Goal: Information Seeking & Learning: Learn about a topic

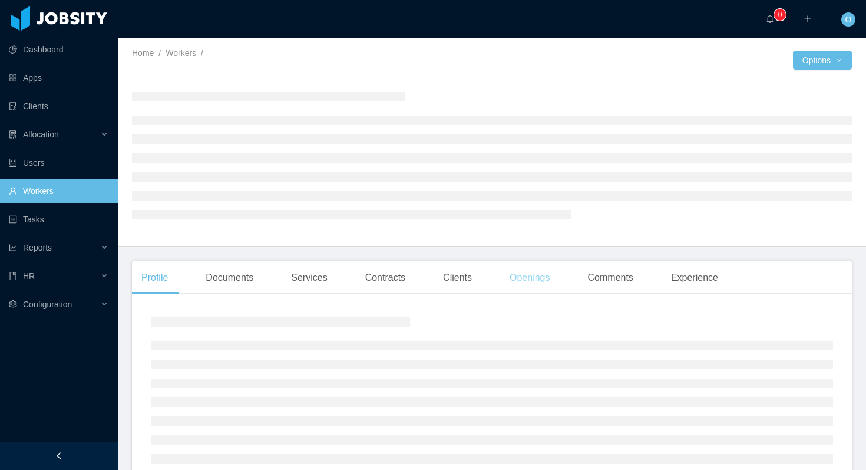
click at [550, 279] on div "Openings" at bounding box center [530, 277] width 60 height 33
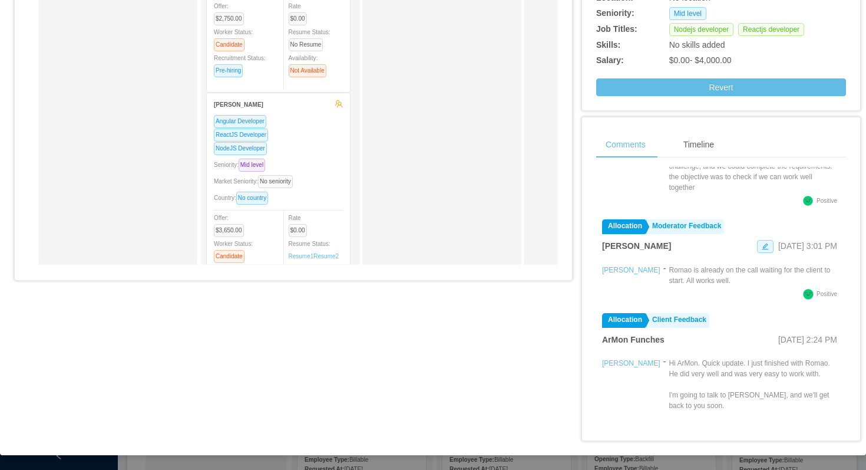
scroll to position [167, 0]
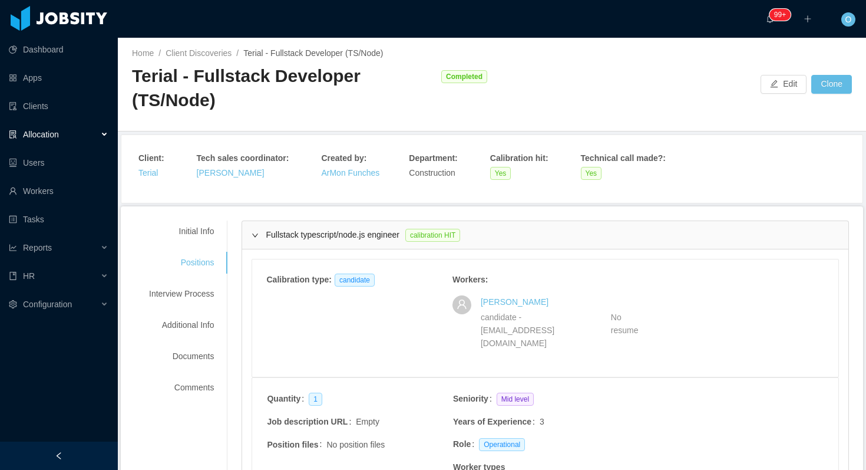
scroll to position [1018, 0]
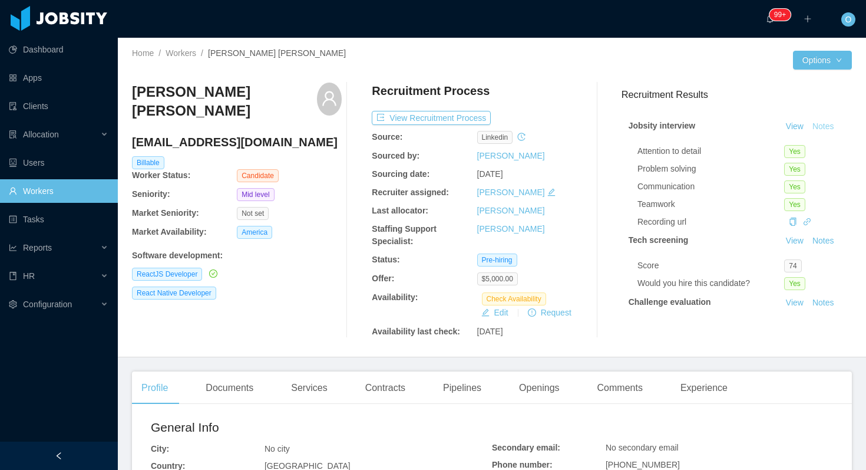
click at [820, 127] on button "Notes" at bounding box center [823, 127] width 31 height 14
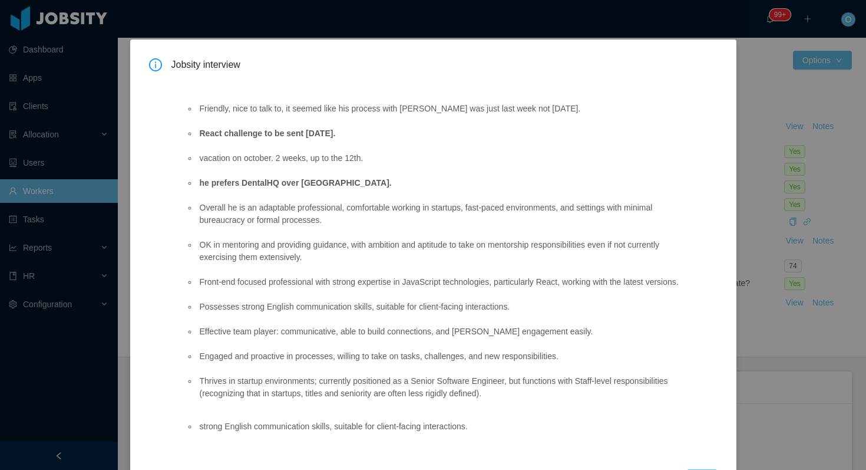
scroll to position [78, 0]
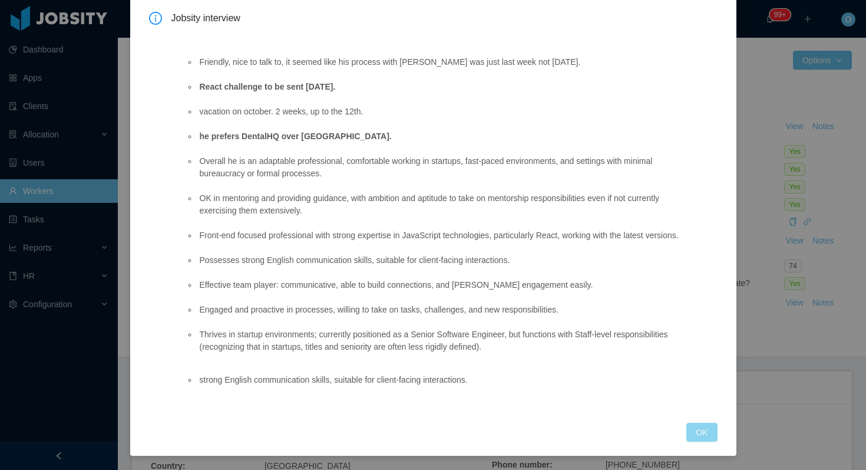
click at [693, 439] on button "OK" at bounding box center [702, 432] width 31 height 19
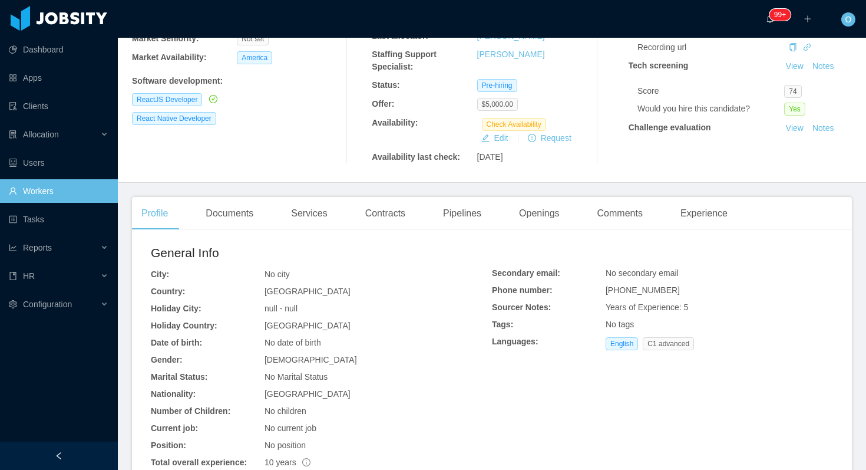
scroll to position [278, 0]
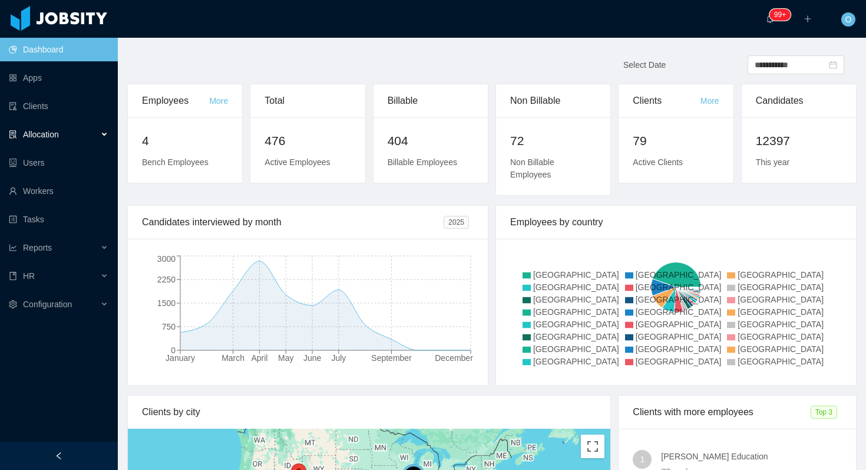
click at [88, 131] on div "Allocation" at bounding box center [59, 135] width 118 height 24
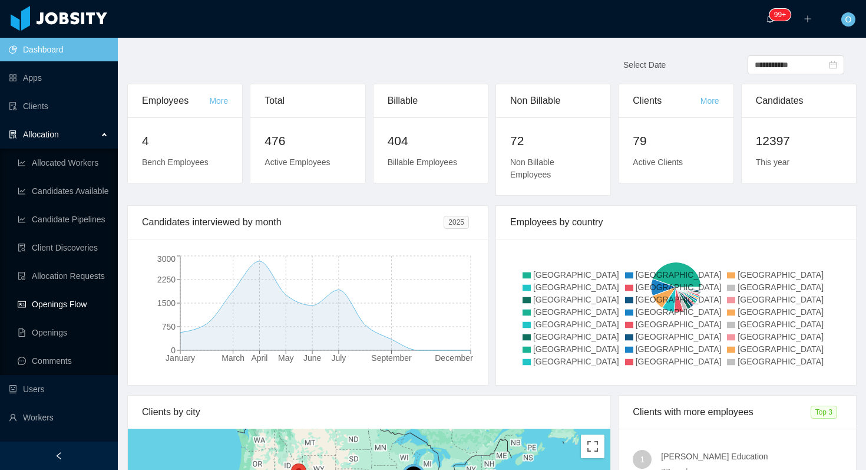
click at [68, 309] on link "Openings Flow" at bounding box center [63, 304] width 91 height 24
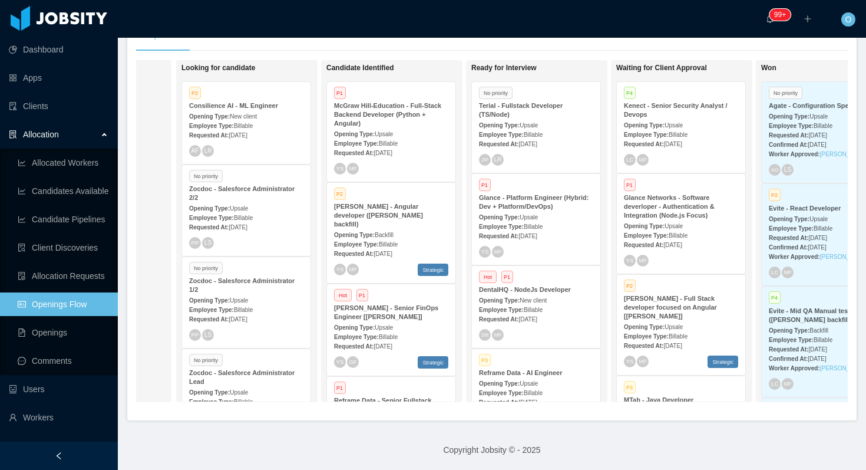
click at [283, 123] on div "Employee Type: Billable" at bounding box center [246, 125] width 114 height 12
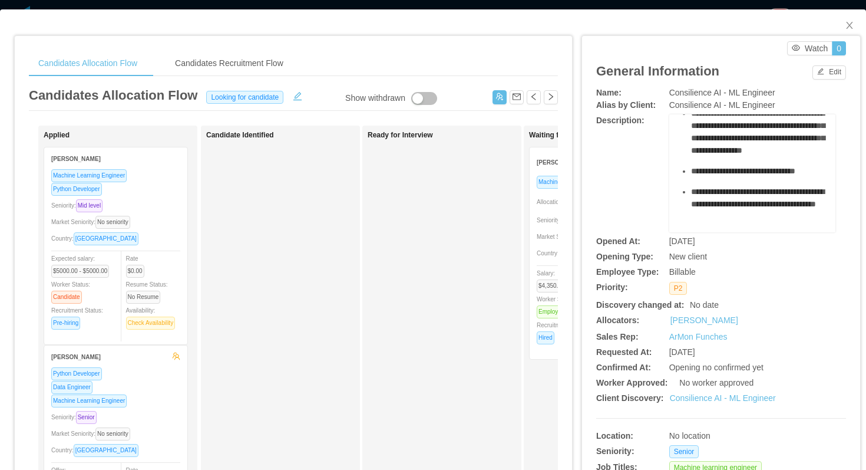
scroll to position [549, 0]
click at [692, 394] on link "Consilience AI - ML Engineer" at bounding box center [723, 397] width 106 height 9
click at [849, 27] on icon "icon: close" at bounding box center [849, 25] width 9 height 9
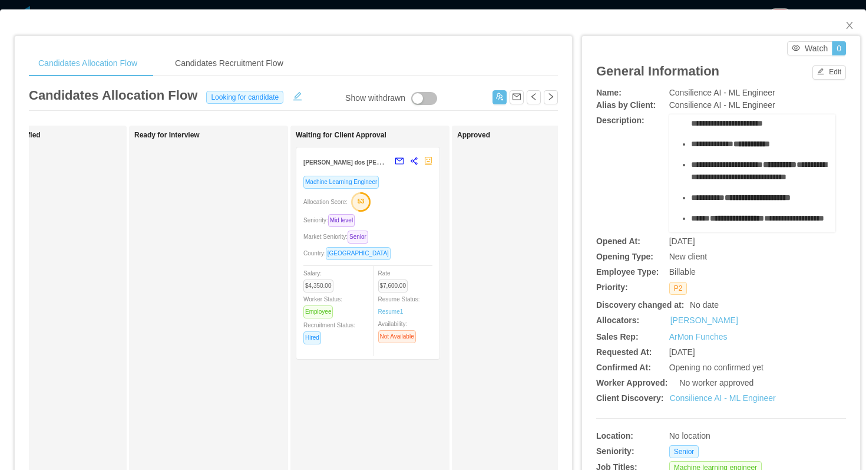
scroll to position [53, 0]
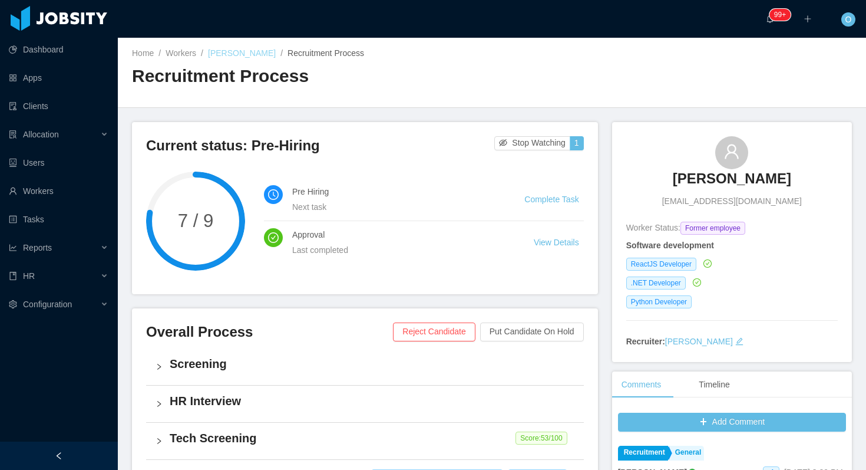
click at [245, 51] on link "[PERSON_NAME]" at bounding box center [242, 52] width 68 height 9
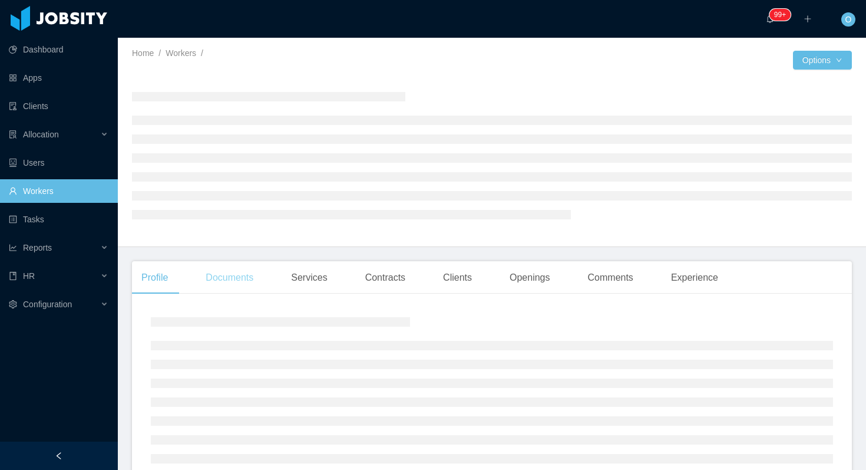
click at [245, 279] on div "Documents" at bounding box center [229, 277] width 67 height 33
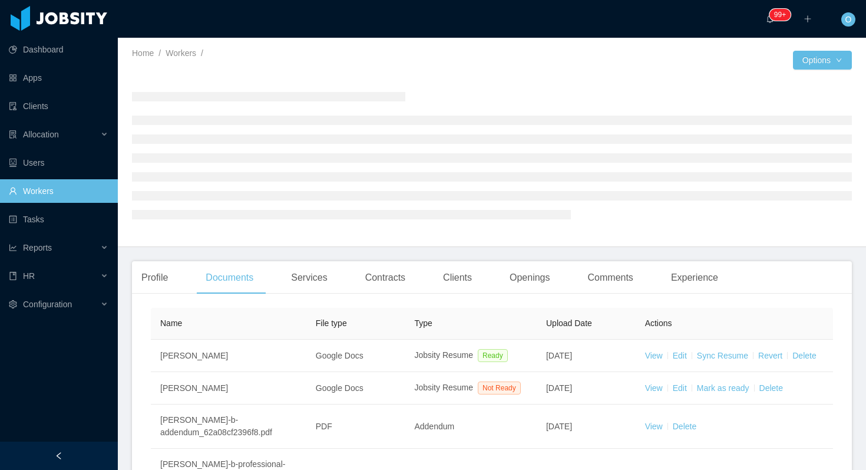
scroll to position [194, 0]
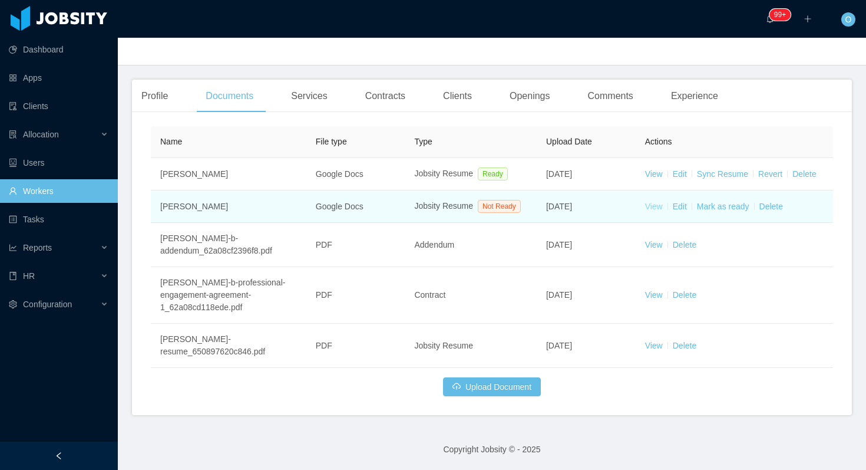
click at [655, 196] on div "Profile Documents Services Contracts Clients Openings Comments Experience Name …" at bounding box center [492, 247] width 720 height 335
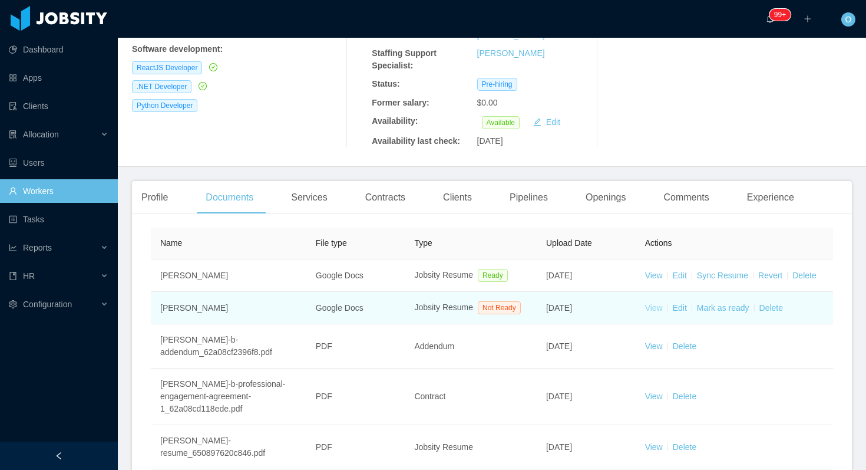
click at [656, 312] on link "View" at bounding box center [654, 307] width 18 height 9
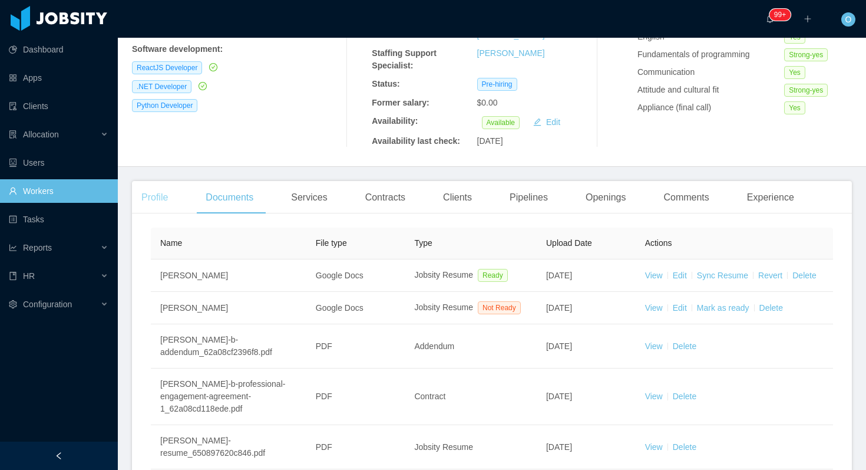
click at [165, 184] on div "Profile" at bounding box center [154, 197] width 45 height 33
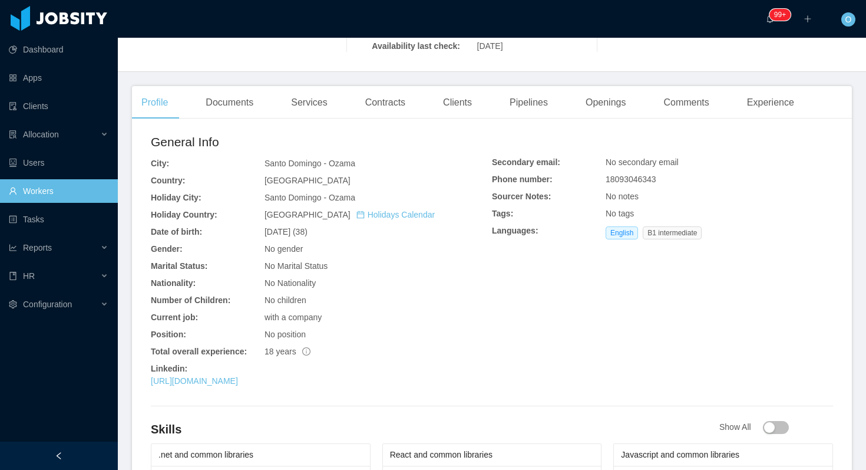
scroll to position [316, 0]
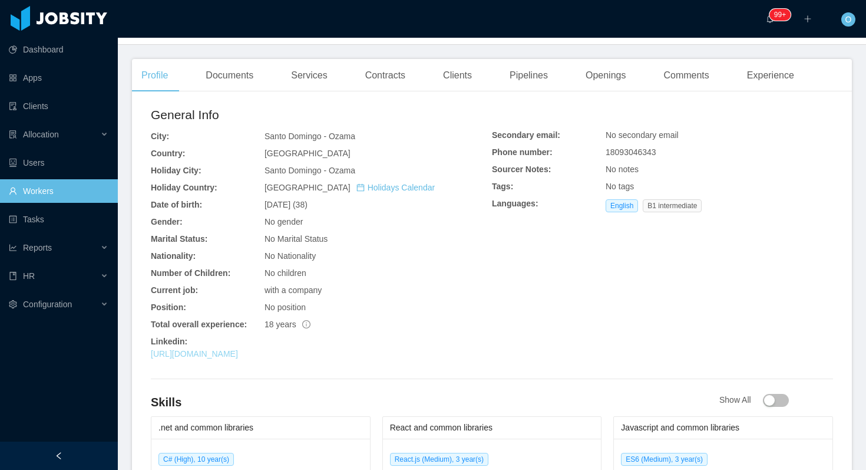
click at [238, 357] on link "https://www.linkedin.com/in/oscgre" at bounding box center [194, 353] width 87 height 9
click at [464, 75] on div "Clients" at bounding box center [458, 75] width 48 height 33
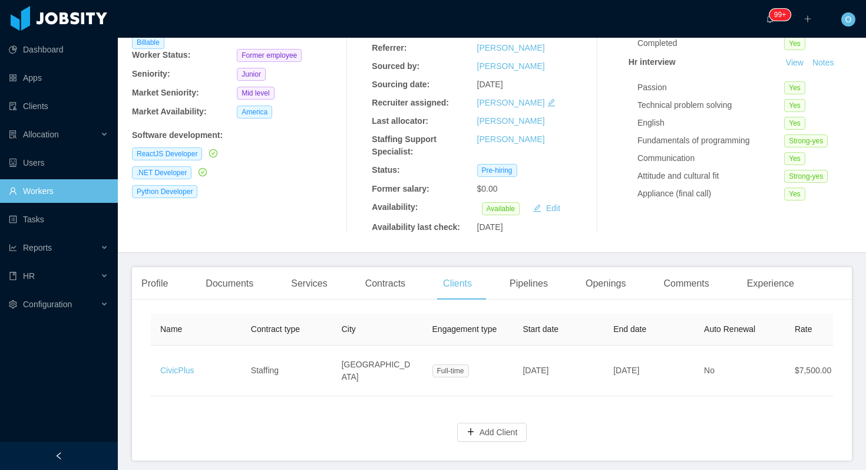
scroll to position [109, 0]
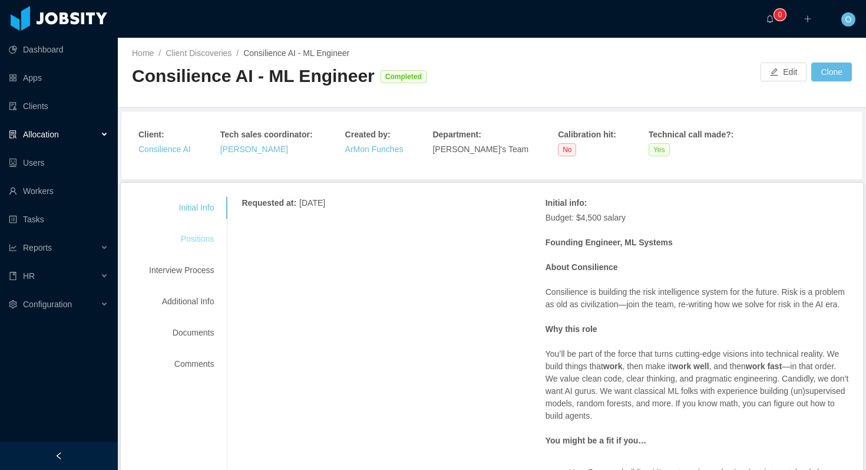
click at [195, 233] on div "Positions" at bounding box center [181, 239] width 93 height 22
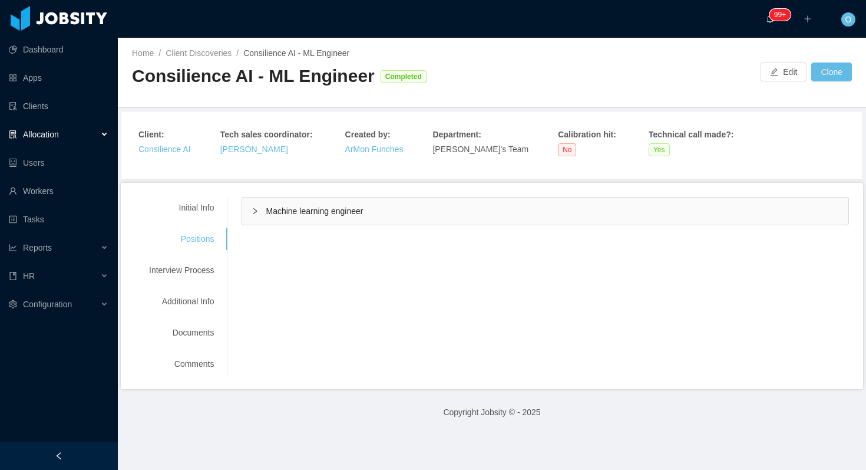
click at [267, 217] on div "Machine learning engineer" at bounding box center [545, 210] width 606 height 27
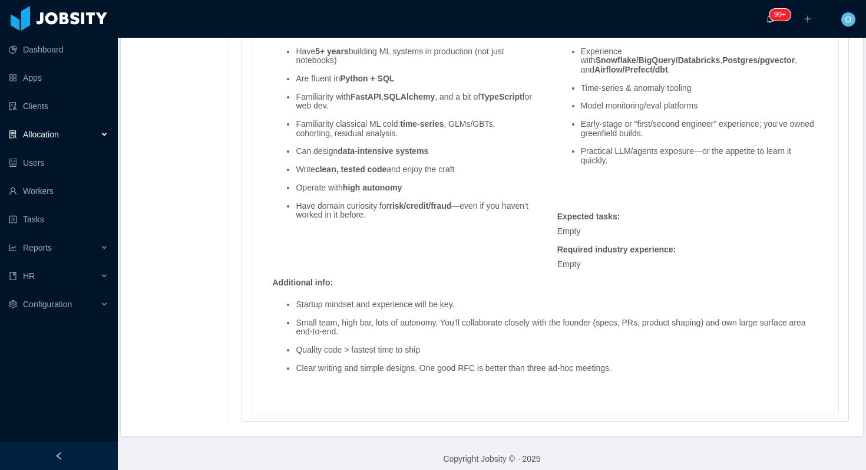
scroll to position [949, 0]
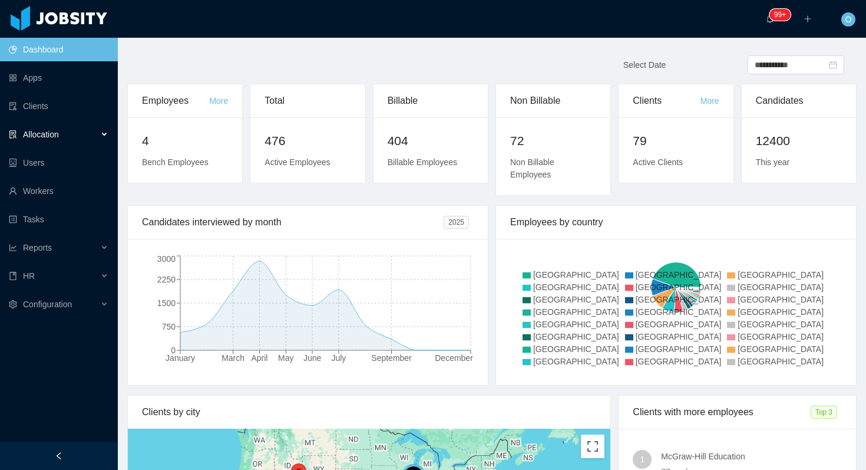
click at [85, 132] on div "Allocation" at bounding box center [59, 135] width 118 height 24
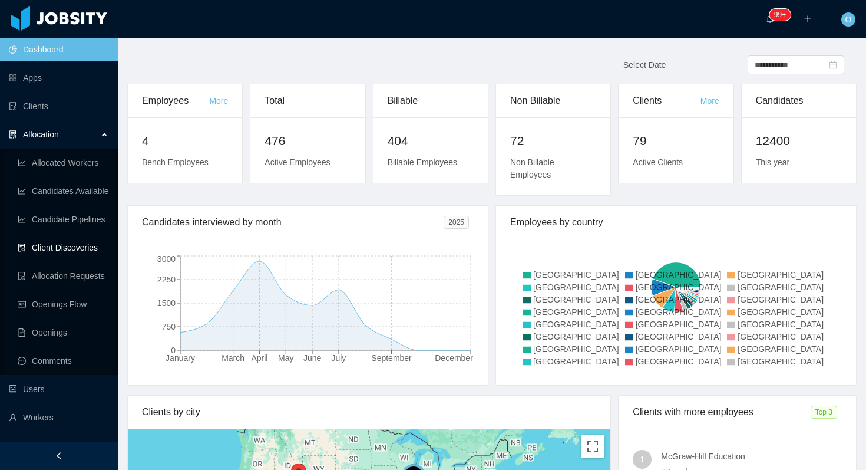
click at [71, 249] on link "Client Discoveries" at bounding box center [63, 248] width 91 height 24
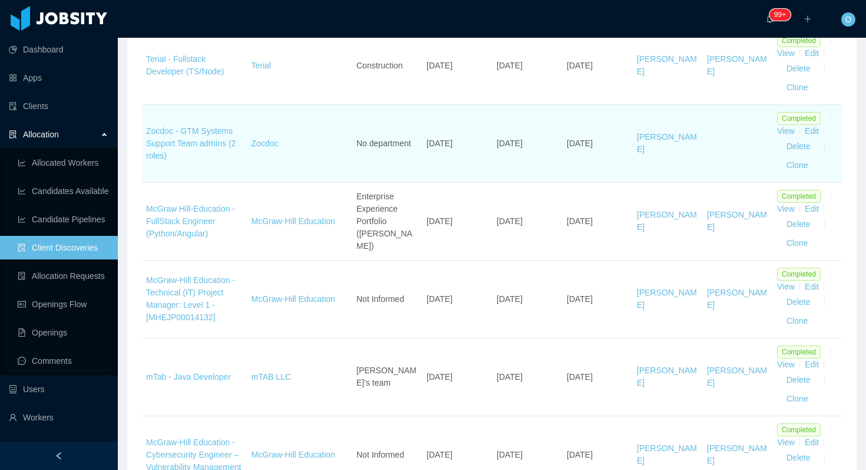
scroll to position [229, 0]
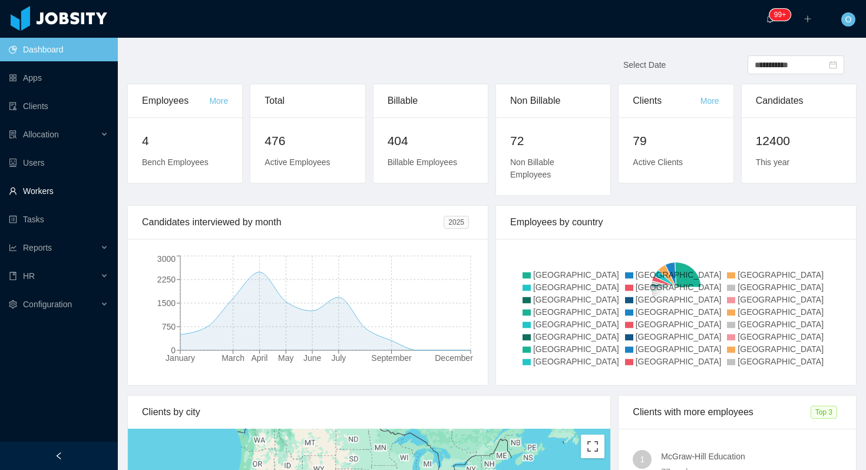
click at [63, 197] on link "Workers" at bounding box center [59, 191] width 100 height 24
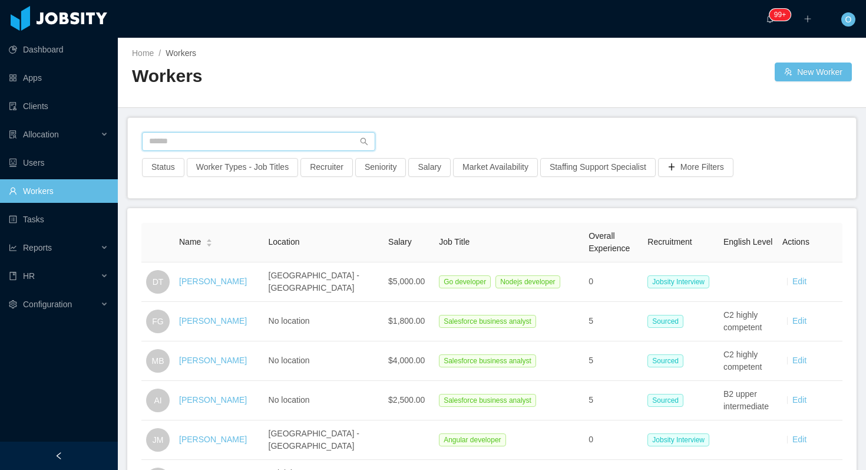
click at [225, 140] on input "text" at bounding box center [258, 141] width 233 height 19
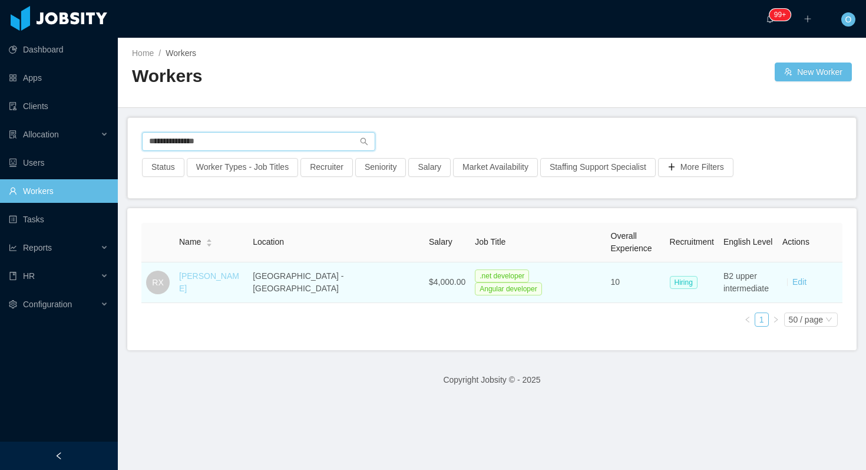
type input "**********"
click at [200, 282] on link "[PERSON_NAME]" at bounding box center [209, 282] width 60 height 22
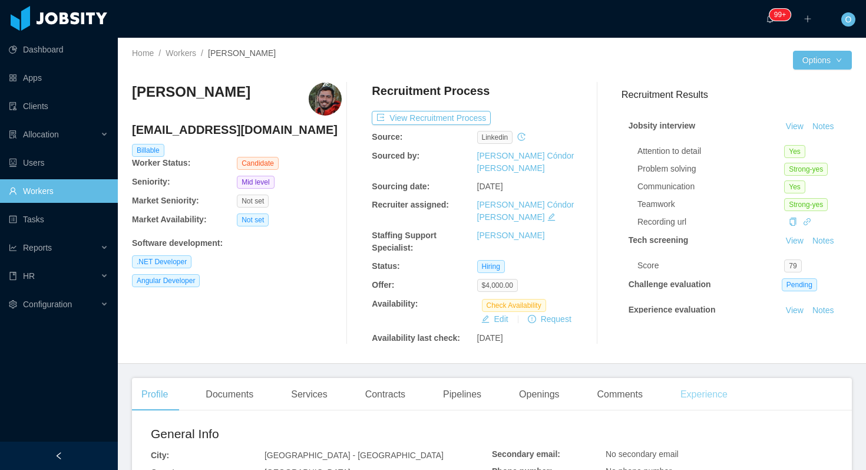
click at [693, 378] on div "Experience" at bounding box center [704, 394] width 66 height 33
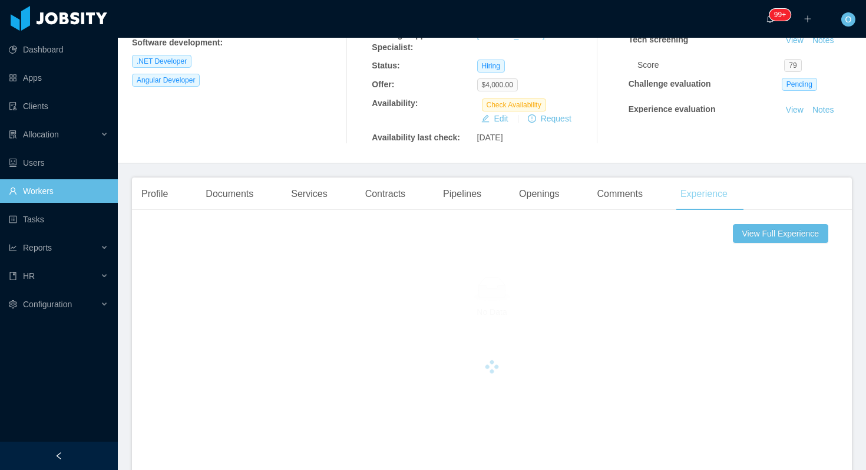
scroll to position [382, 0]
